Goal: Find specific page/section: Find specific page/section

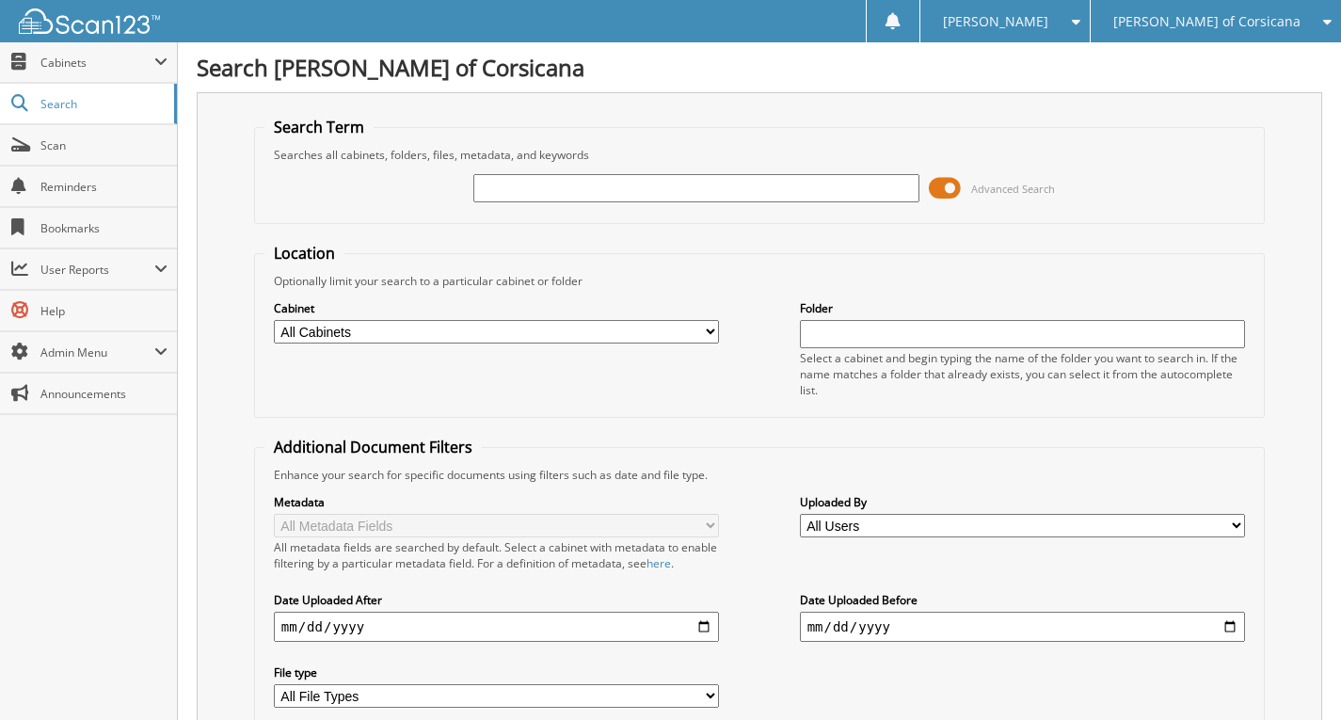
click at [627, 183] on input "text" at bounding box center [696, 188] width 446 height 28
type input "126344"
click at [956, 193] on span at bounding box center [945, 188] width 32 height 28
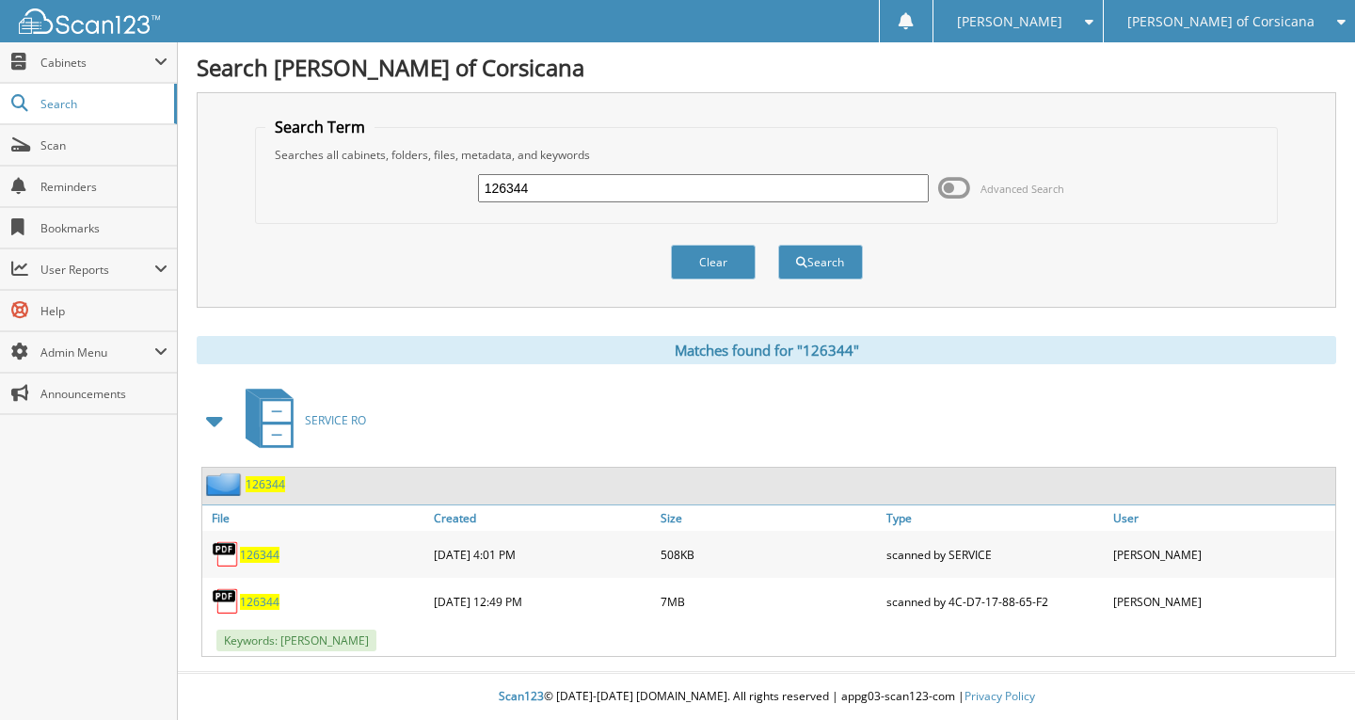
click at [263, 598] on span "126344" at bounding box center [260, 602] width 40 height 16
click at [65, 70] on span "Cabinets" at bounding box center [97, 63] width 114 height 16
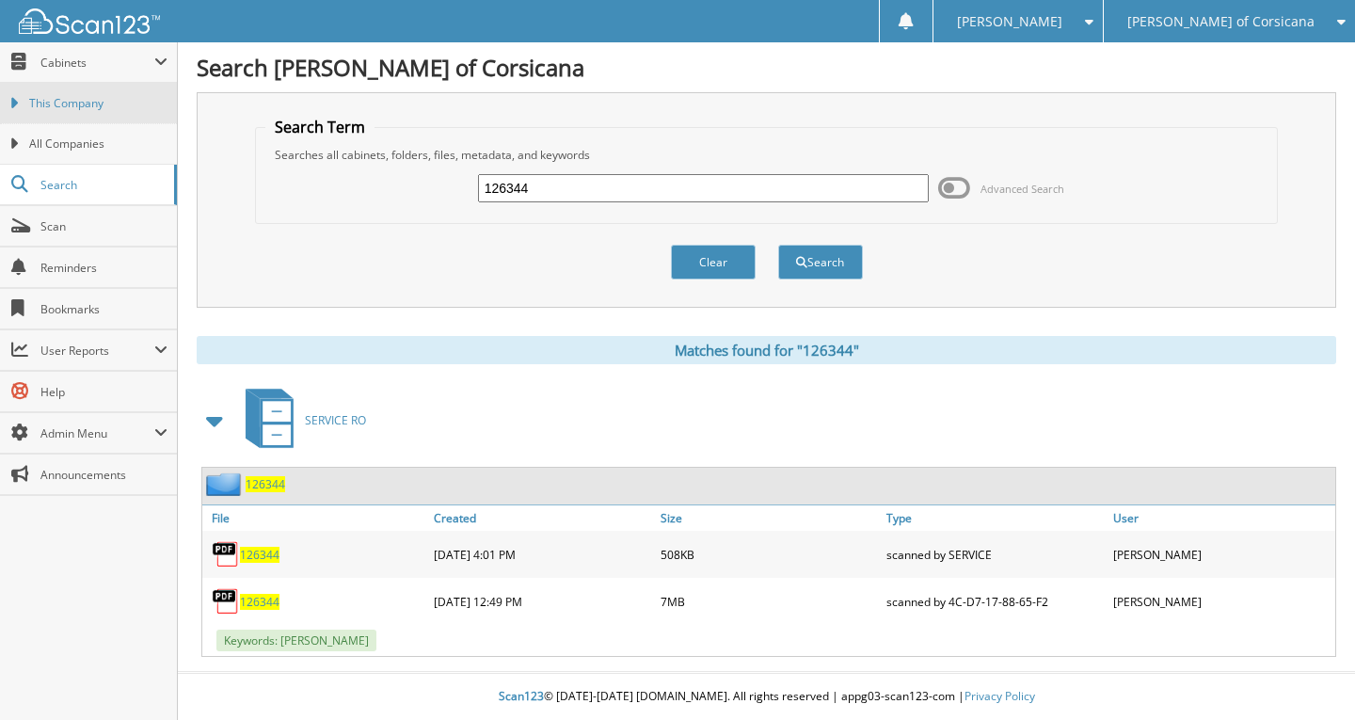
click at [72, 102] on span "This Company" at bounding box center [98, 103] width 138 height 17
